Goal: Information Seeking & Learning: Find specific fact

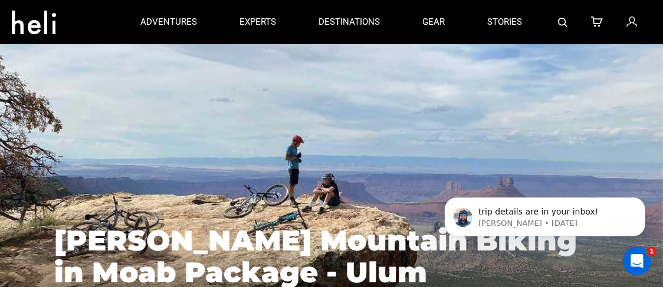
click at [632, 23] on icon at bounding box center [631, 22] width 11 height 15
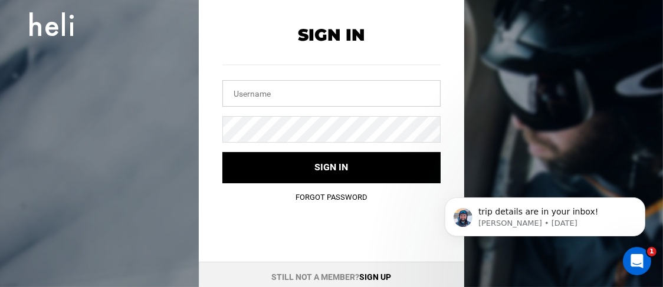
type input "[EMAIL_ADDRESS][DOMAIN_NAME]"
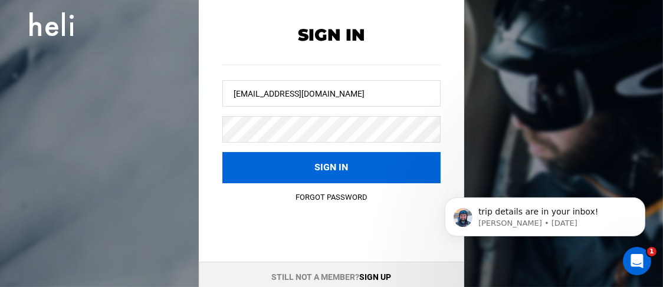
click at [327, 164] on button "Sign in" at bounding box center [331, 167] width 218 height 31
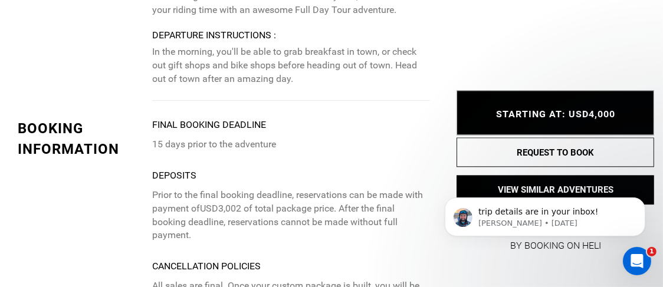
scroll to position [2765, 0]
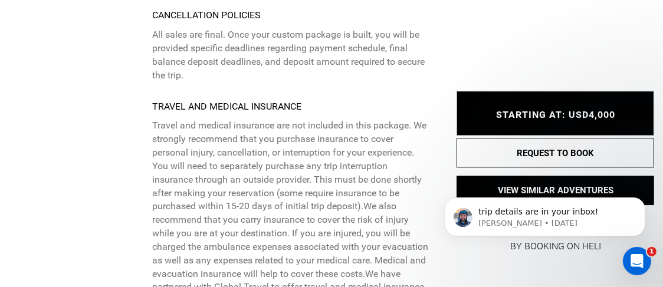
click at [215, 260] on p "Travel and medical insurance are not included in this package. We strongly reco…" at bounding box center [291, 213] width 278 height 189
click at [212, 260] on p "Travel and medical insurance are not included in this package. We strongly reco…" at bounding box center [291, 213] width 278 height 189
drag, startPoint x: 174, startPoint y: 257, endPoint x: 336, endPoint y: 263, distance: 162.3
click at [336, 263] on p "Travel and medical insurance are not included in this package. We strongly reco…" at bounding box center [291, 213] width 278 height 189
copy p "[URL][DOMAIN_NAME]"
